Goal: Navigation & Orientation: Find specific page/section

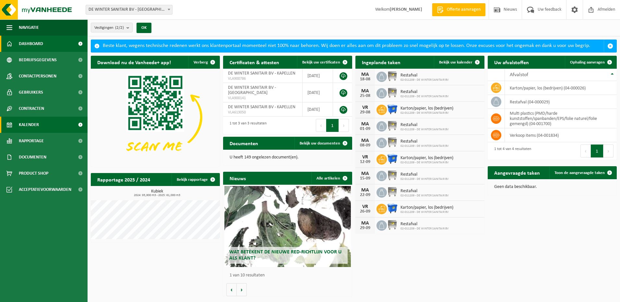
click at [32, 125] on span "Kalender" at bounding box center [29, 125] width 20 height 16
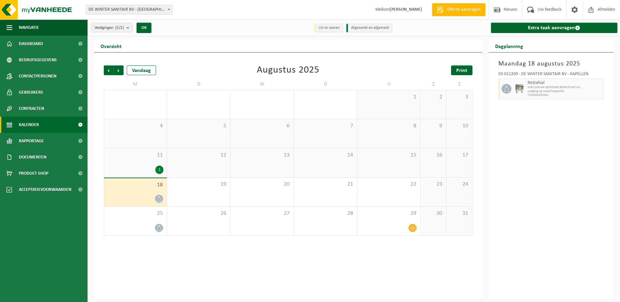
click at [460, 69] on span "Print" at bounding box center [461, 70] width 11 height 5
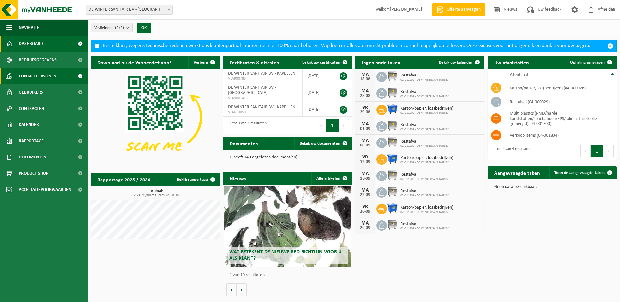
click at [35, 77] on span "Contactpersonen" at bounding box center [38, 76] width 38 height 16
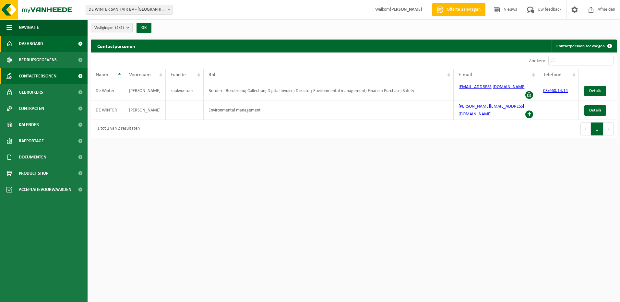
click at [27, 43] on span "Dashboard" at bounding box center [31, 44] width 24 height 16
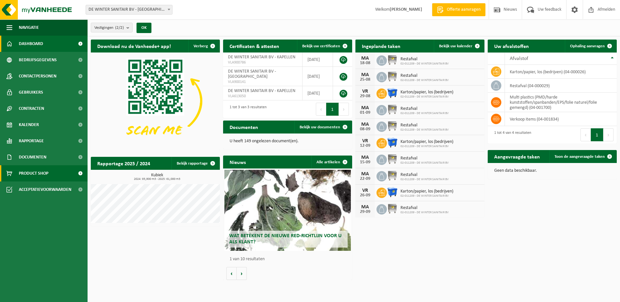
click at [49, 173] on link "Product Shop" at bounding box center [43, 173] width 87 height 16
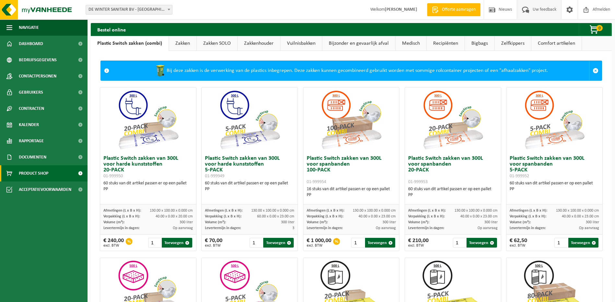
click at [543, 8] on span "Uw feedback" at bounding box center [544, 9] width 27 height 19
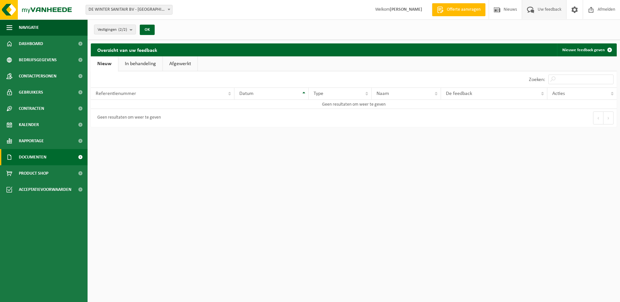
click at [44, 157] on span "Documenten" at bounding box center [33, 157] width 28 height 16
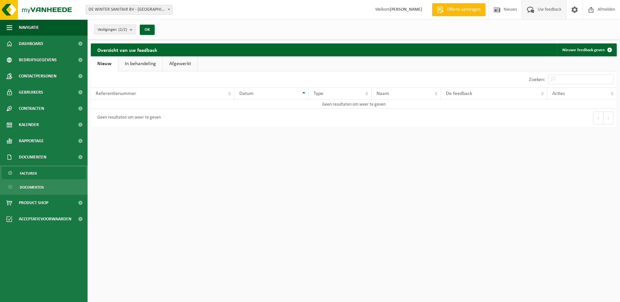
click at [37, 171] on link "Facturen" at bounding box center [44, 173] width 84 height 12
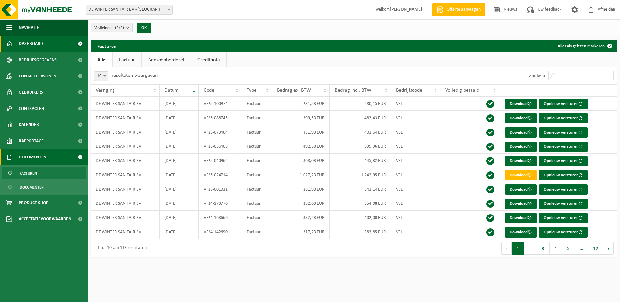
click at [40, 44] on span "Dashboard" at bounding box center [31, 44] width 24 height 16
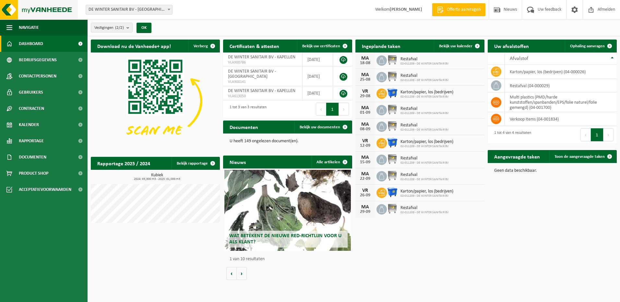
click at [38, 8] on img at bounding box center [39, 9] width 78 height 19
